Goal: Transaction & Acquisition: Book appointment/travel/reservation

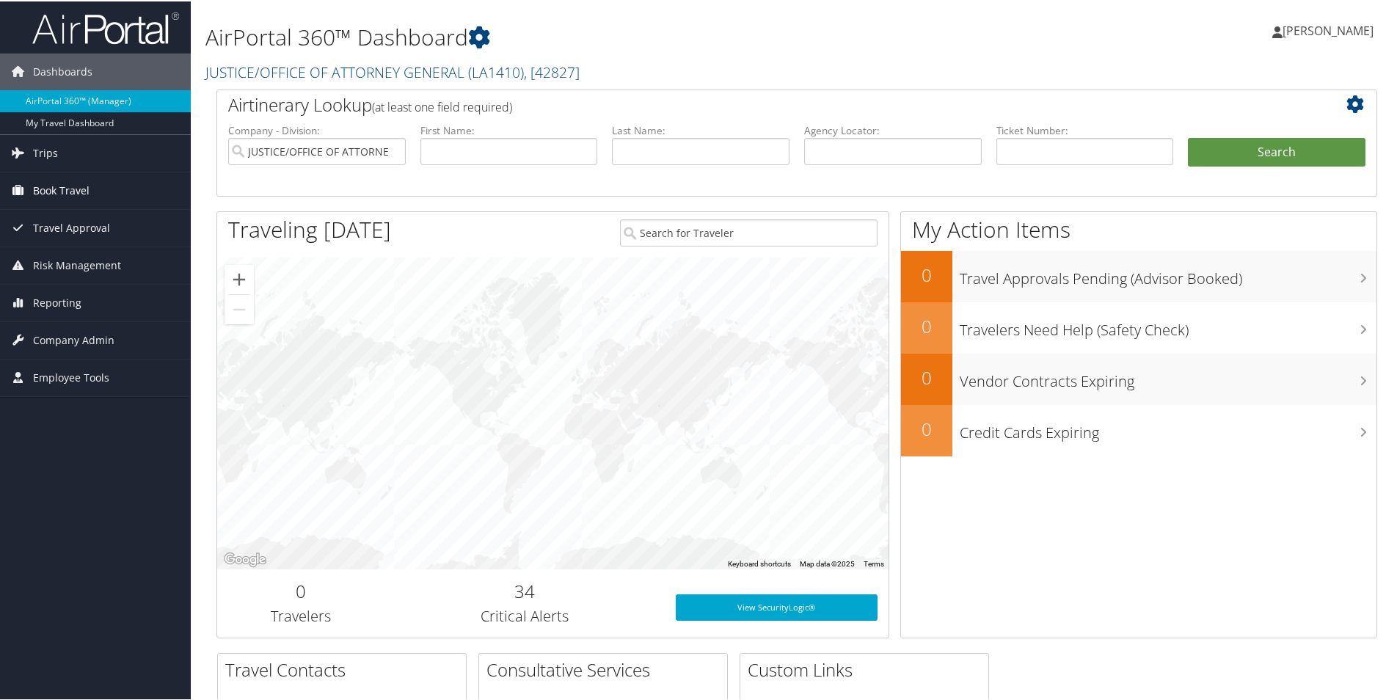
click at [79, 186] on span "Book Travel" at bounding box center [61, 189] width 56 height 37
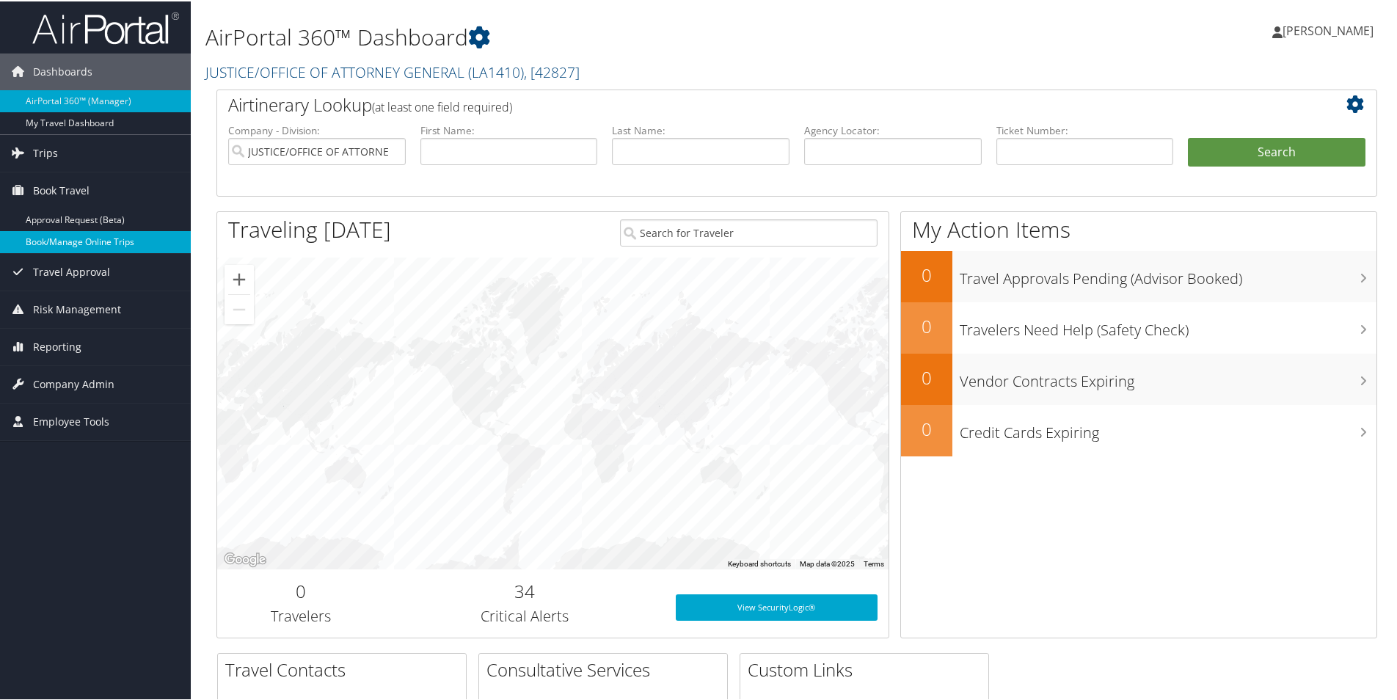
click at [85, 236] on link "Book/Manage Online Trips" at bounding box center [95, 241] width 191 height 22
click at [119, 244] on link "Book/Manage Online Trips" at bounding box center [95, 241] width 191 height 22
click at [80, 265] on span "Travel Approval" at bounding box center [71, 270] width 77 height 37
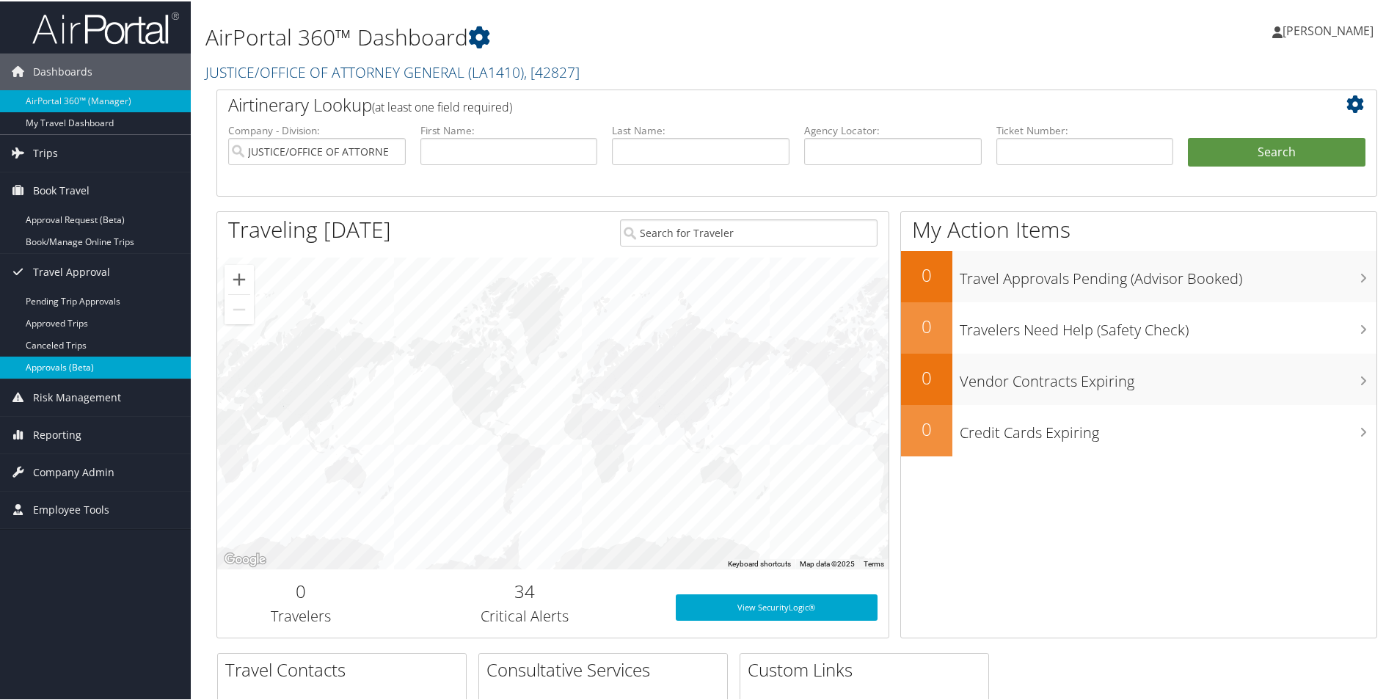
click at [72, 360] on link "Approvals (Beta)" at bounding box center [95, 366] width 191 height 22
